Goal: Transaction & Acquisition: Purchase product/service

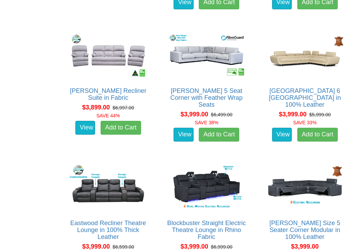
scroll to position [3674, 0]
click at [83, 124] on link "View" at bounding box center [85, 128] width 20 height 14
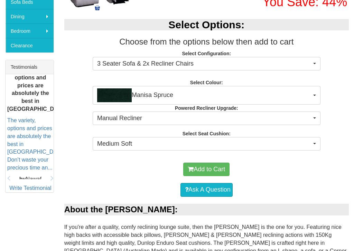
scroll to position [238, 0]
click at [313, 64] on button "3 Seater Sofa & 2x Recliner Chairs" at bounding box center [207, 64] width 228 height 14
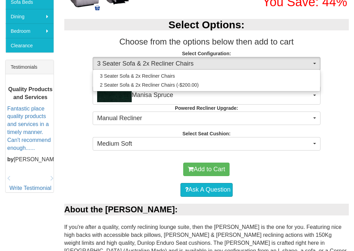
click at [334, 44] on div at bounding box center [177, 125] width 354 height 251
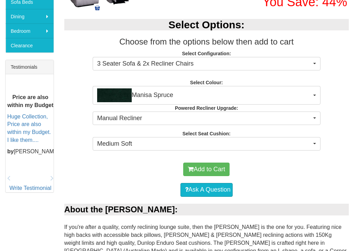
click at [312, 92] on button "Manisa Spruce" at bounding box center [207, 95] width 228 height 19
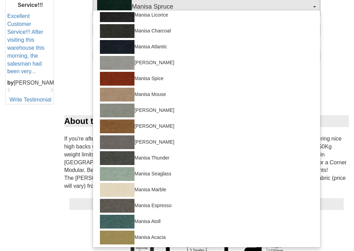
scroll to position [0, 0]
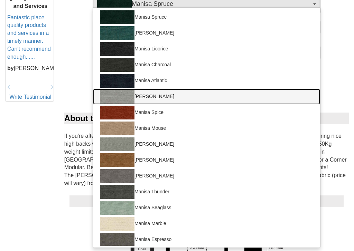
click at [157, 94] on link "Manisa Vapour" at bounding box center [206, 97] width 227 height 16
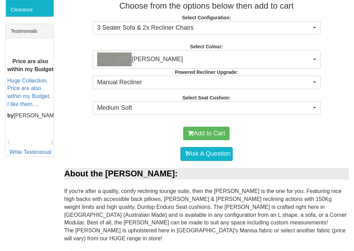
click at [304, 56] on span "Manisa Vapour" at bounding box center [204, 60] width 214 height 14
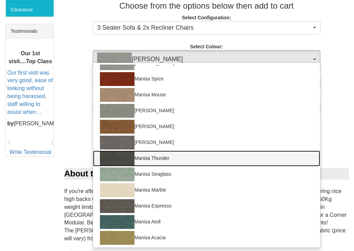
click at [147, 156] on link "Manisa Thunder" at bounding box center [206, 159] width 227 height 16
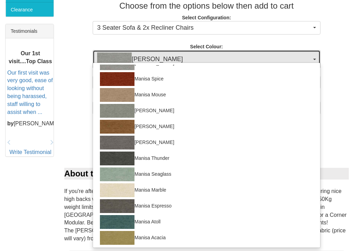
select select "1533"
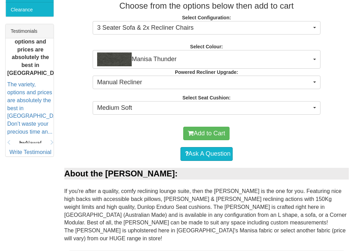
click at [312, 78] on button "Manual Recliner" at bounding box center [207, 83] width 228 height 14
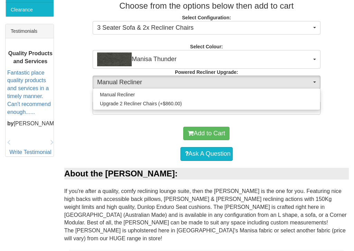
click at [269, 129] on div at bounding box center [177, 125] width 354 height 251
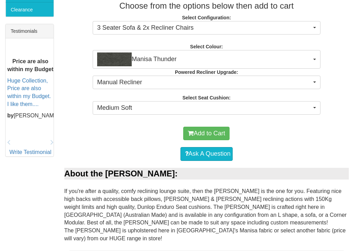
click at [312, 106] on button "Medium Soft" at bounding box center [207, 108] width 228 height 14
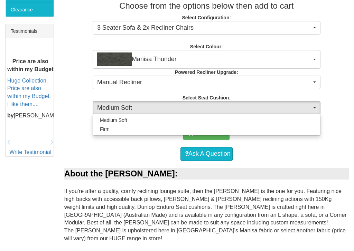
click at [269, 148] on div at bounding box center [177, 125] width 354 height 251
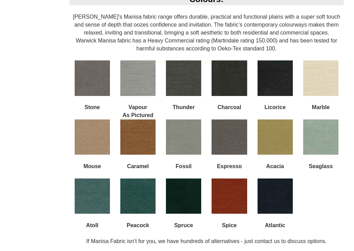
scroll to position [737, 0]
click at [97, 188] on img at bounding box center [92, 196] width 35 height 35
click at [101, 184] on img at bounding box center [92, 196] width 35 height 35
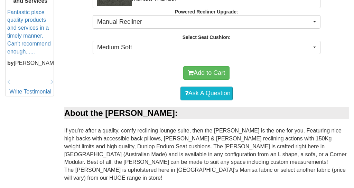
scroll to position [331, 0]
